Goal: Navigation & Orientation: Find specific page/section

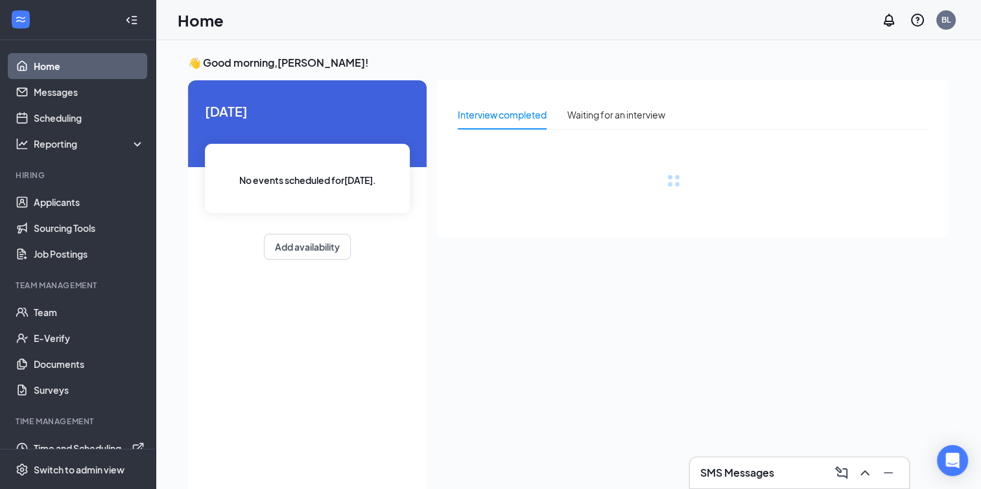
scroll to position [18, 0]
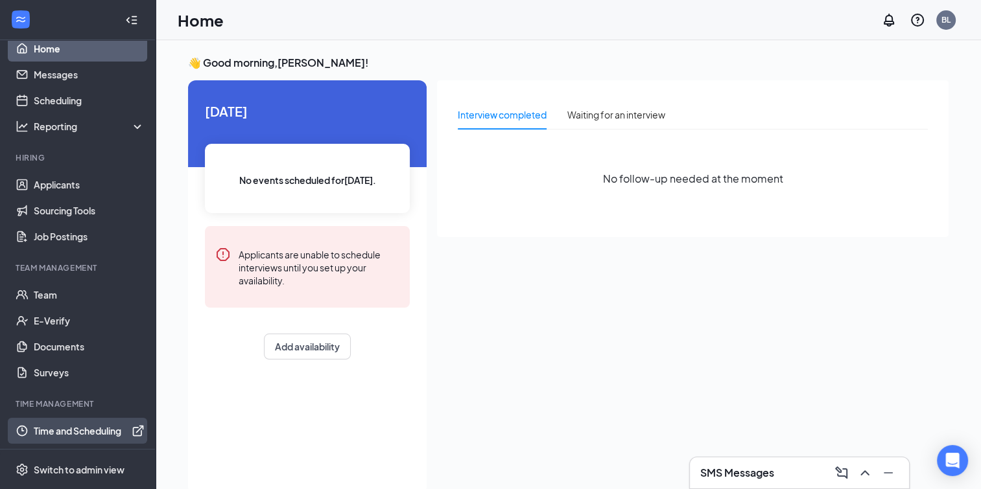
click at [92, 425] on link "Time and Scheduling" at bounding box center [89, 431] width 111 height 26
